Goal: Task Accomplishment & Management: Complete application form

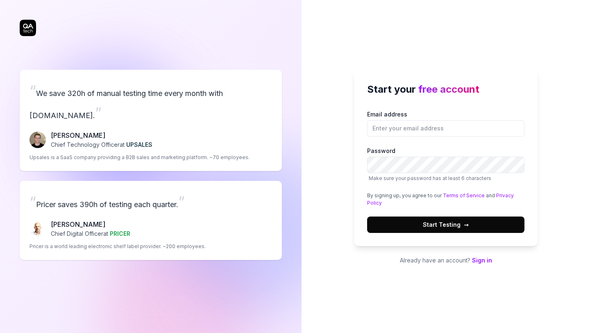
click at [145, 77] on div "“ We save 320h of manual testing time every month with [DOMAIN_NAME]. ” [PERSON…" at bounding box center [151, 164] width 262 height 297
click at [140, 141] on span "UPSALES" at bounding box center [139, 144] width 26 height 7
click at [81, 38] on div "“ We save 320h of manual testing time every month with [DOMAIN_NAME]. ” [PERSON…" at bounding box center [151, 164] width 262 height 297
